Goal: Information Seeking & Learning: Learn about a topic

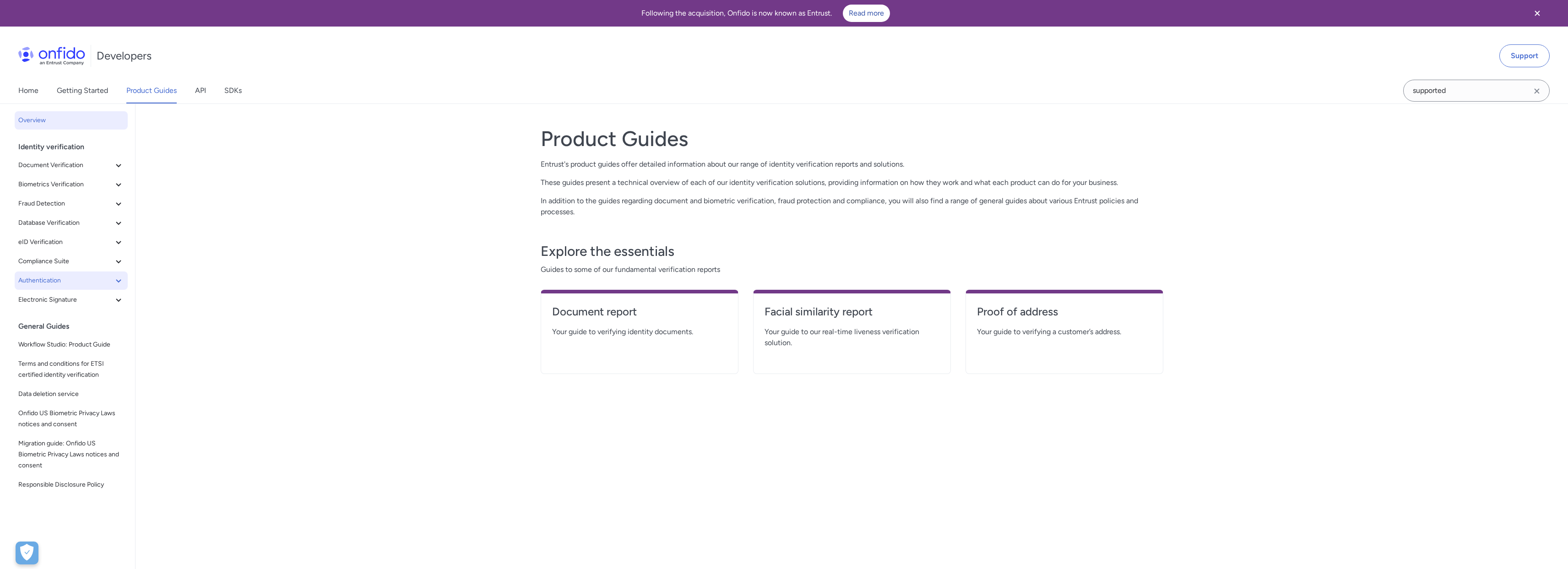
click at [63, 277] on span "Authentication" at bounding box center [65, 280] width 95 height 11
click at [69, 299] on span "Biometric authentication" at bounding box center [75, 299] width 99 height 11
